Goal: Information Seeking & Learning: Learn about a topic

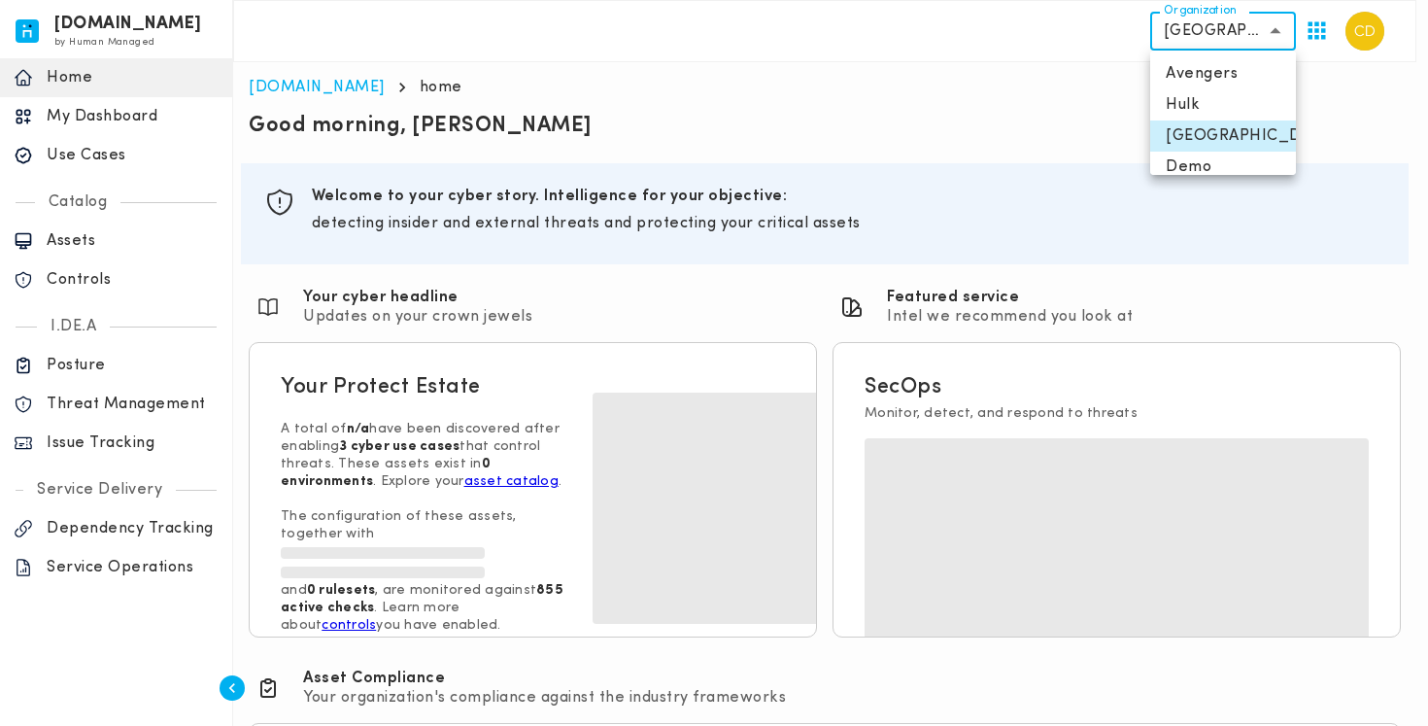
click at [1238, 34] on body "[DOMAIN_NAME] by Human Managed {"resourceSet":[{"resourceId":"invicta-io/web/na…" at bounding box center [714, 525] width 1428 height 1051
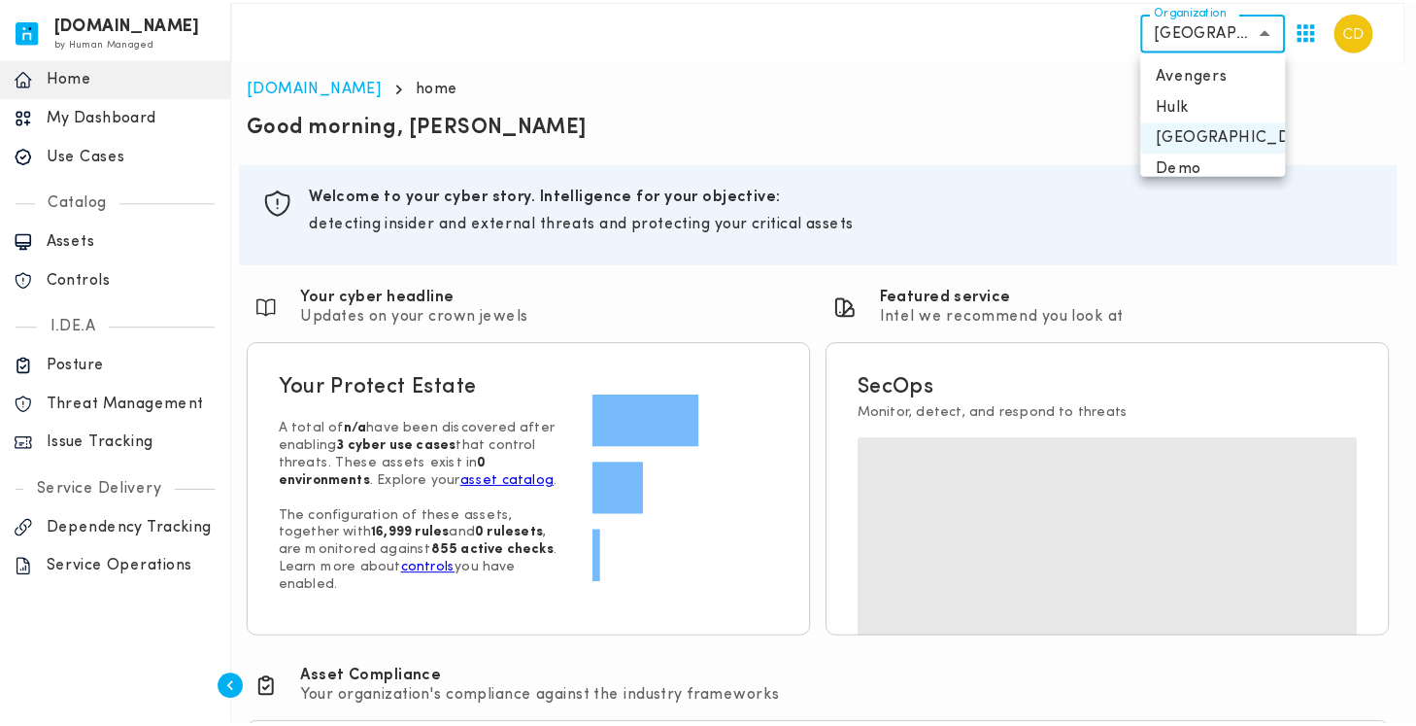
scroll to position [47, 0]
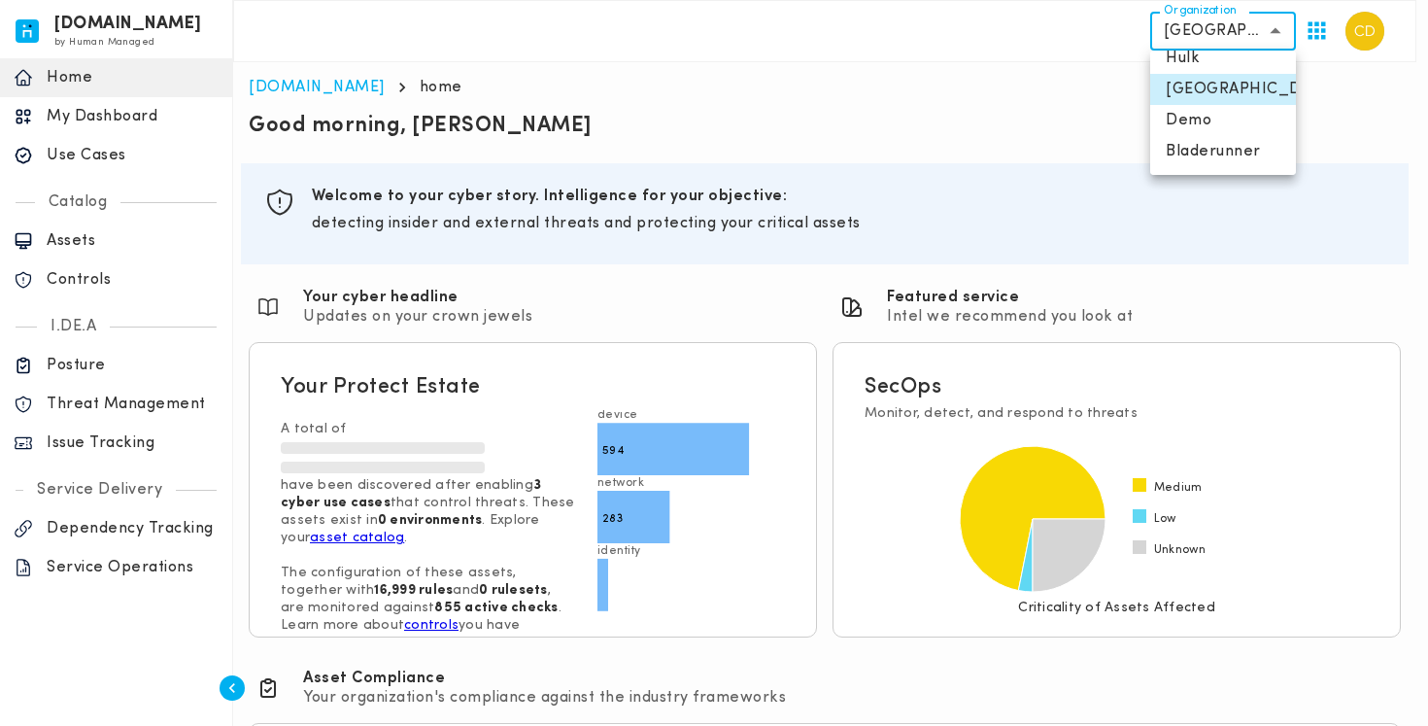
click at [1008, 120] on div at bounding box center [714, 363] width 1428 height 726
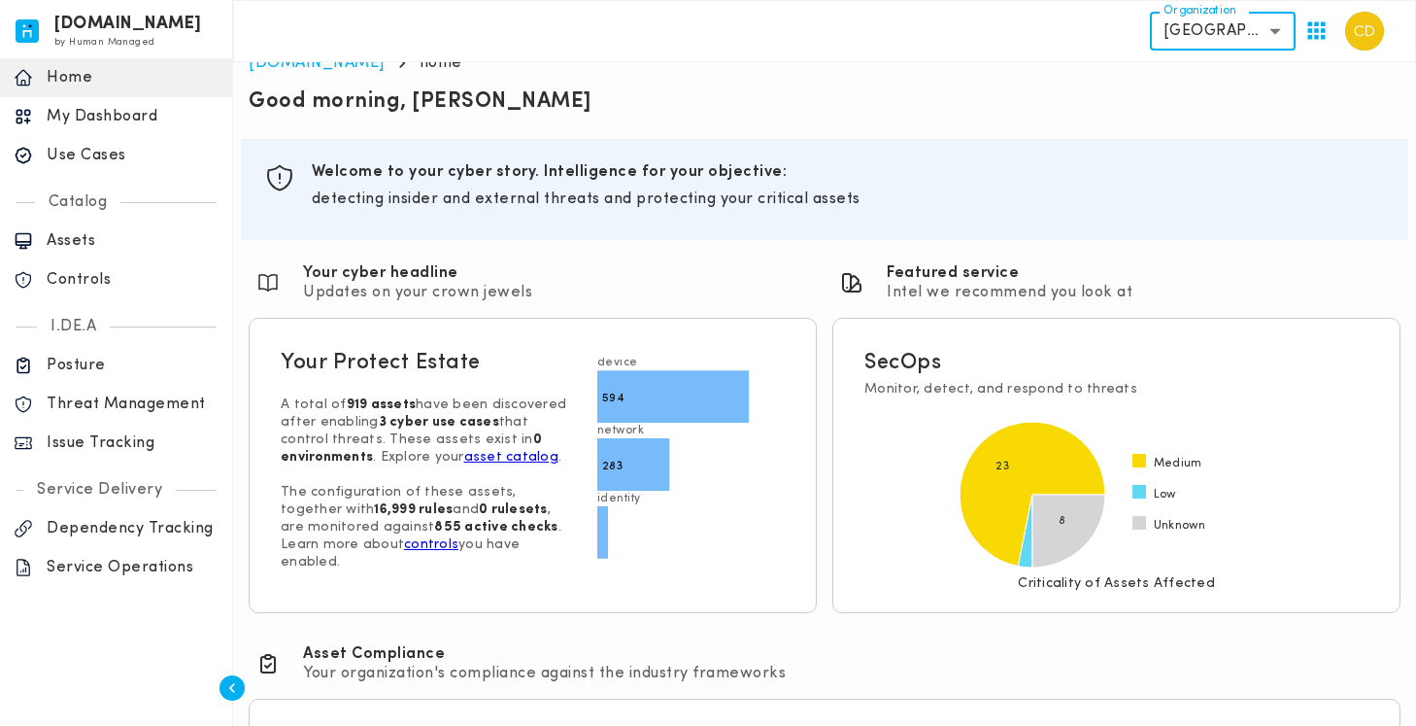
scroll to position [0, 0]
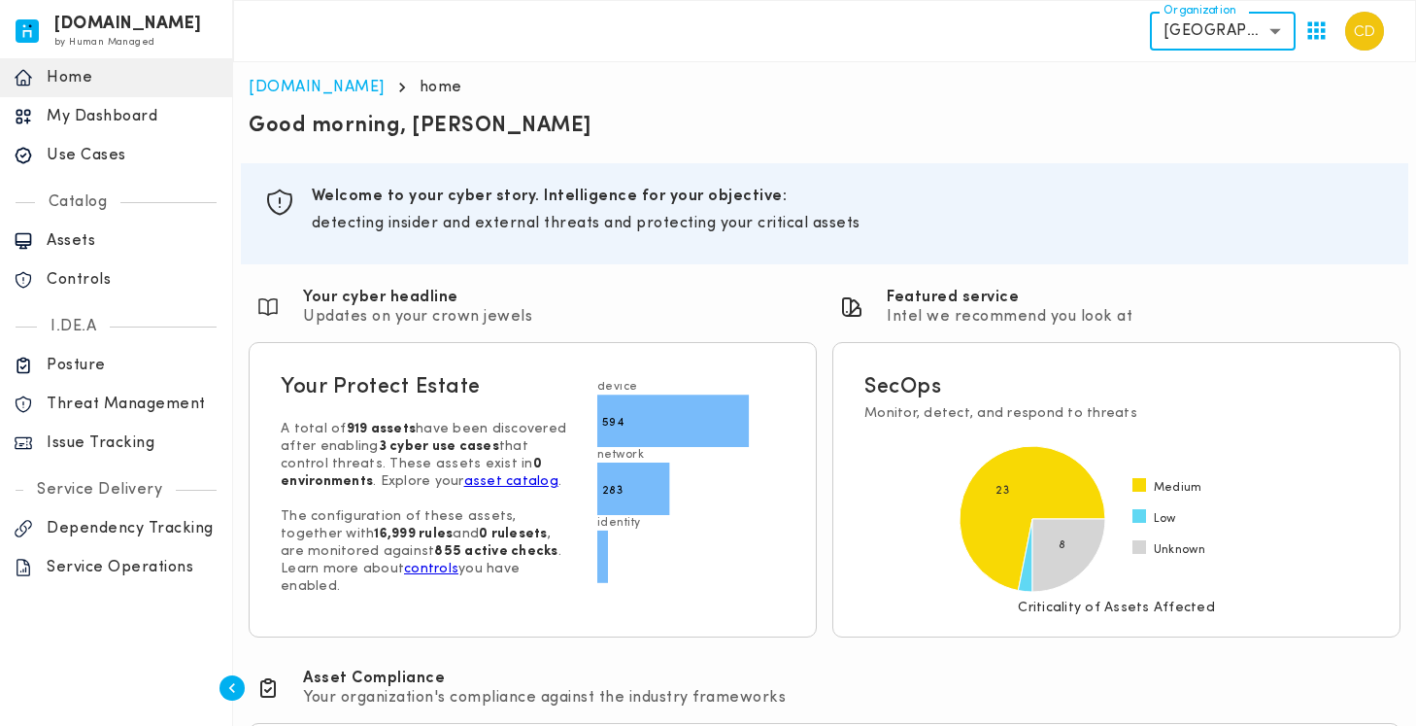
click at [108, 152] on p "Use Cases" at bounding box center [133, 155] width 172 height 19
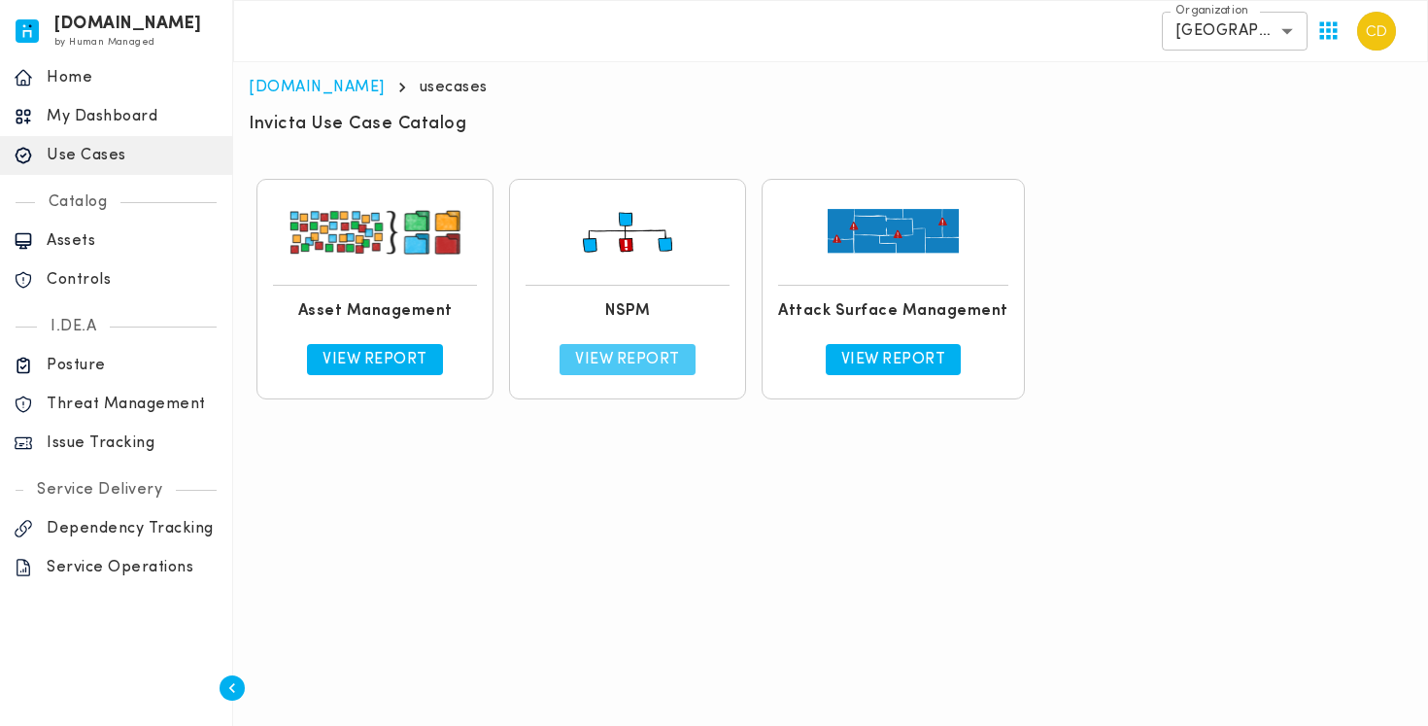
click at [644, 353] on p "View Report" at bounding box center [627, 359] width 105 height 19
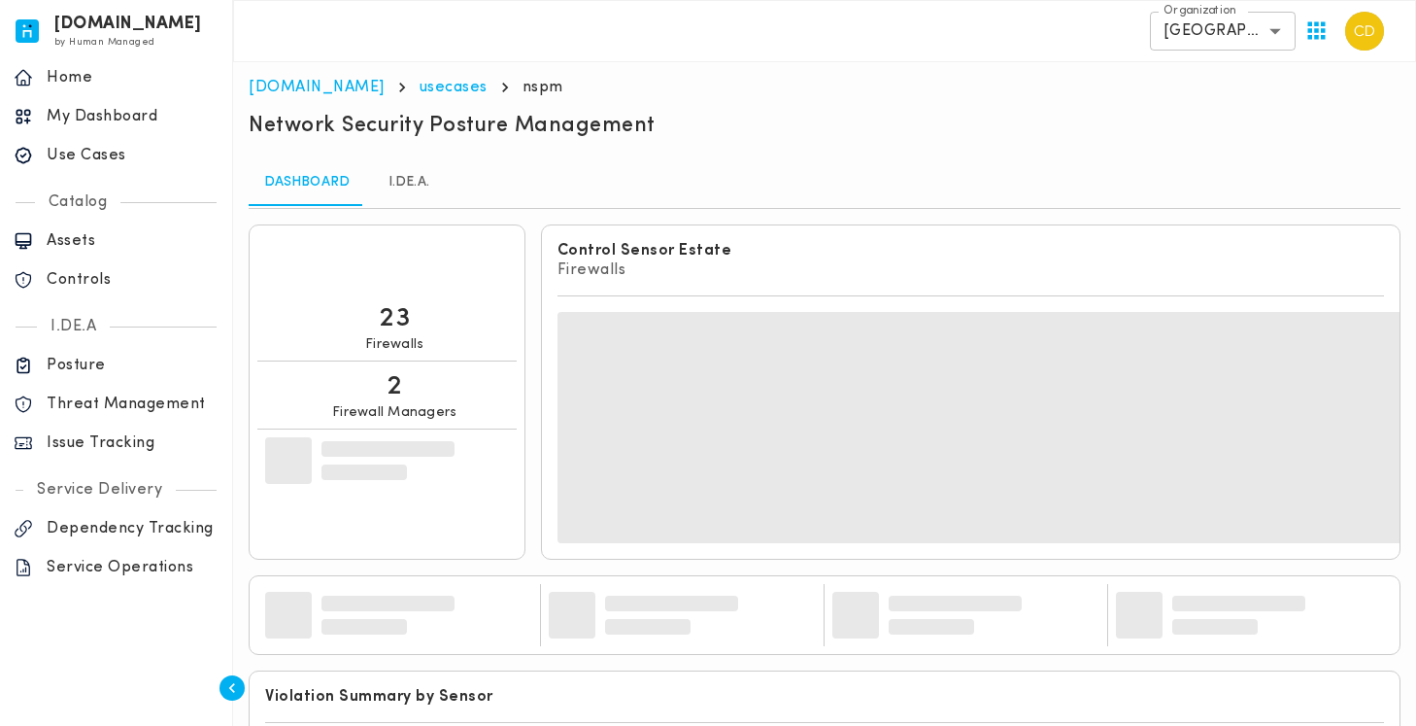
click at [429, 178] on link "I.DE.A." at bounding box center [408, 182] width 87 height 47
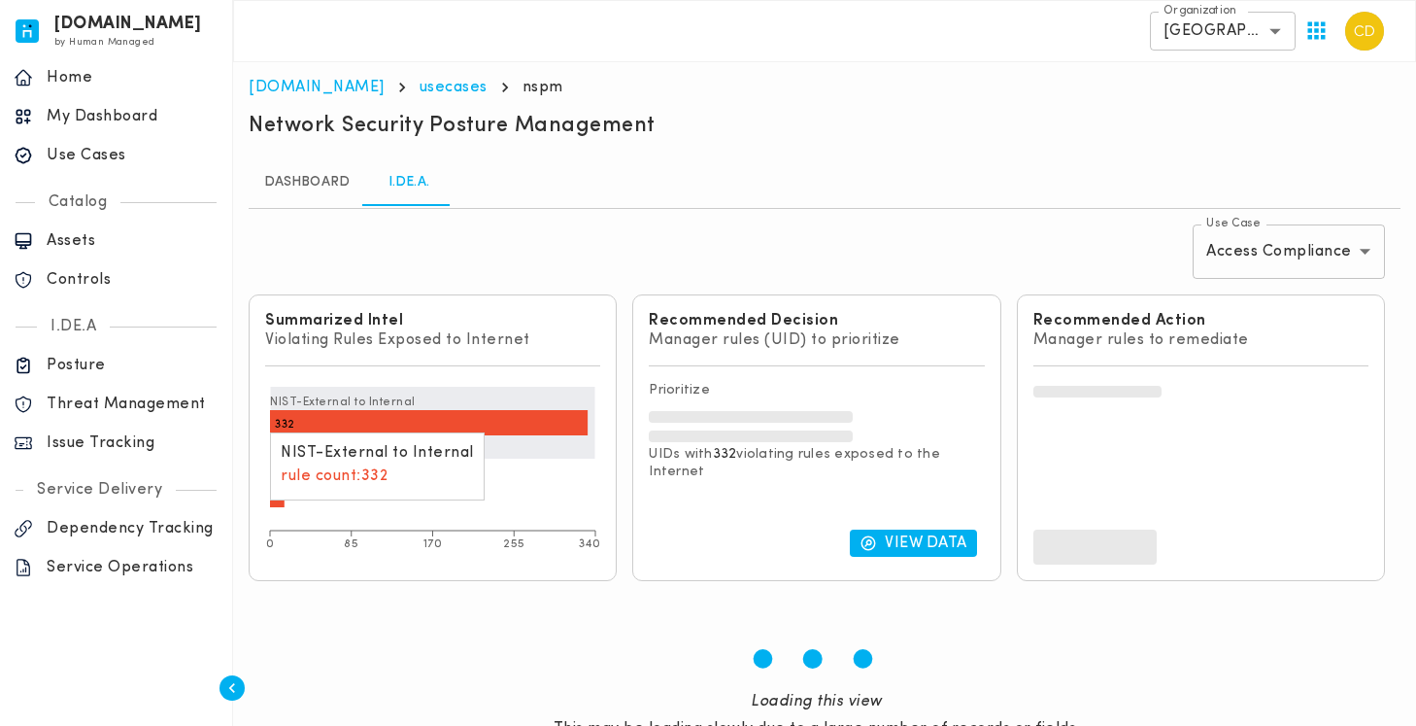
click at [488, 422] on icon at bounding box center [429, 422] width 318 height 25
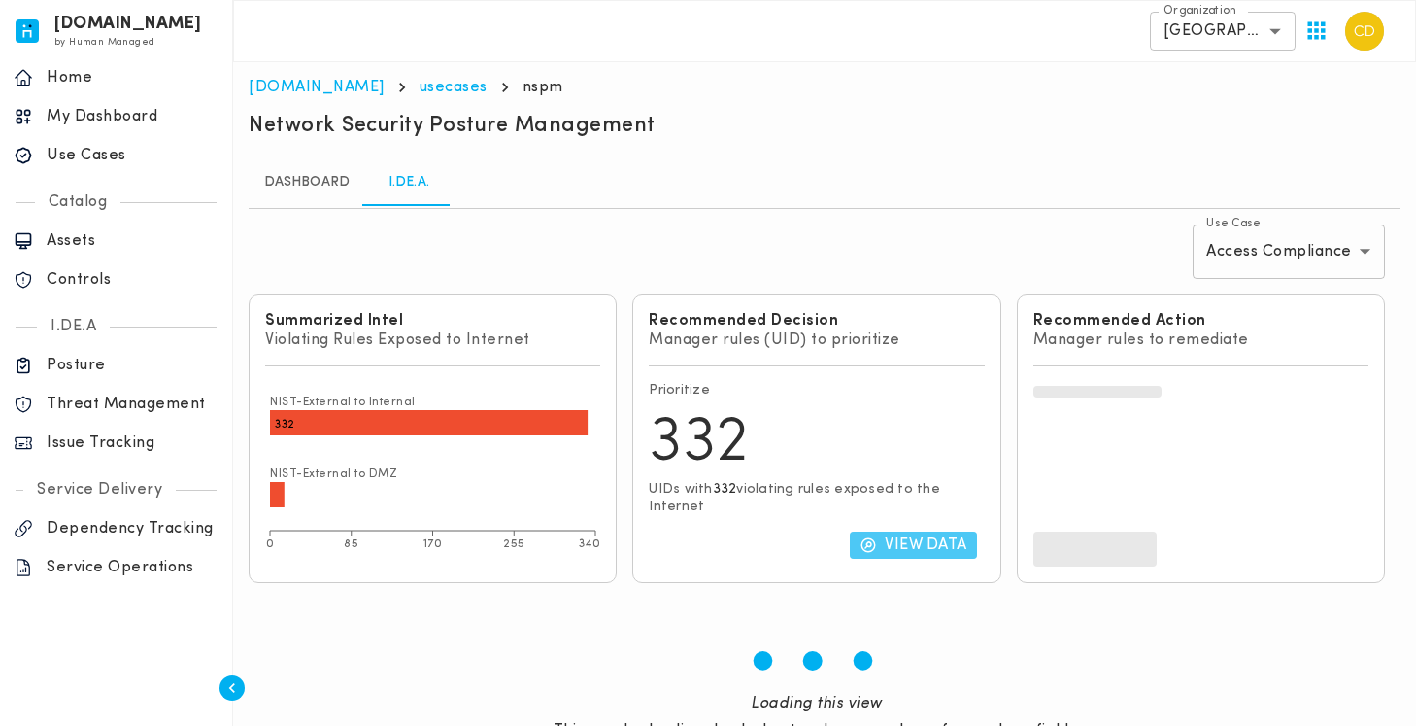
click at [924, 546] on p "View Data" at bounding box center [926, 544] width 83 height 19
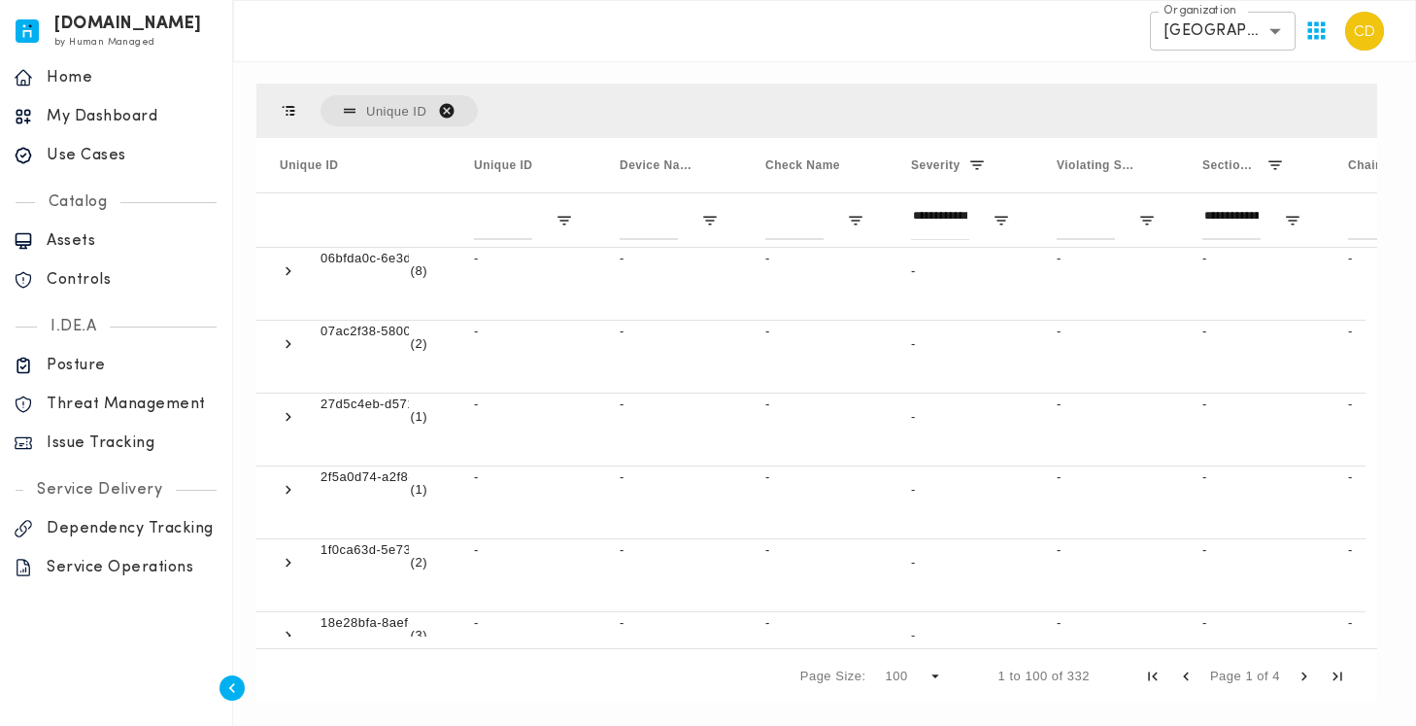
click at [754, 27] on div "**********" at bounding box center [824, 31] width 1183 height 62
